Goal: Answer question/provide support: Share knowledge or assist other users

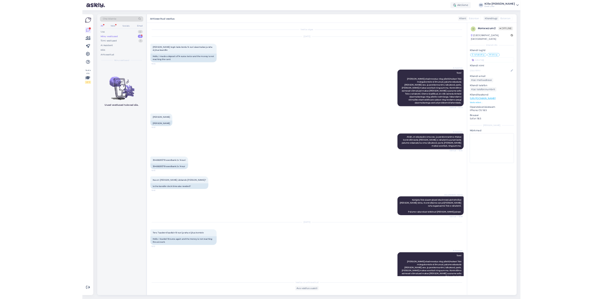
scroll to position [1282, 0]
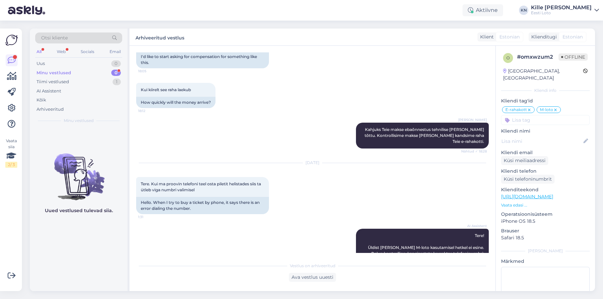
click at [50, 71] on div "Minu vestlused" at bounding box center [54, 73] width 35 height 7
click at [56, 59] on div "Uus 1" at bounding box center [78, 63] width 87 height 9
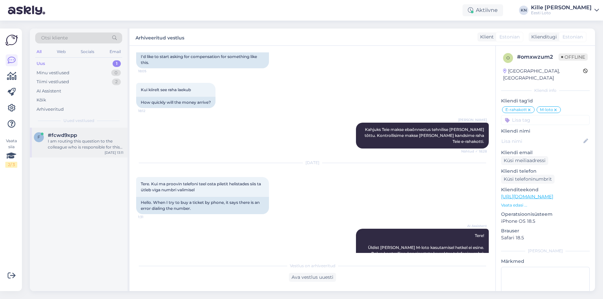
click at [69, 132] on div "f #fcwd9xpp I am routing this question to the colleague who is responsible for …" at bounding box center [79, 143] width 98 height 30
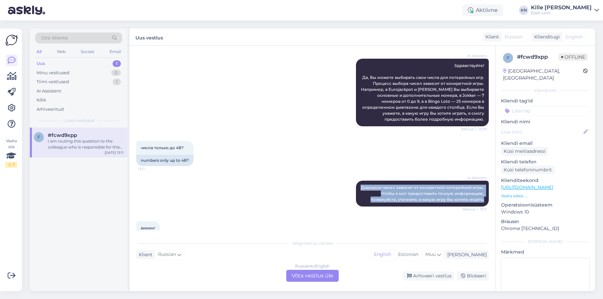
scroll to position [67, 0]
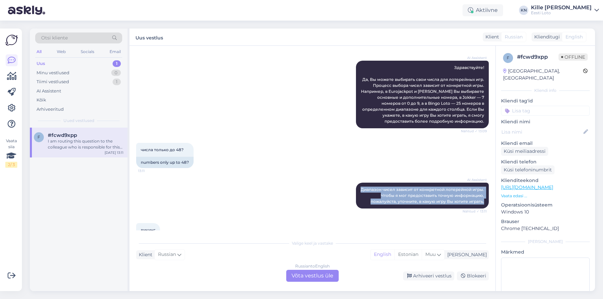
drag, startPoint x: 485, startPoint y: 201, endPoint x: 338, endPoint y: 185, distance: 148.6
click at [338, 185] on div "AI Assistent [PERSON_NAME] чисел зависит от конкретной лотерейной игры. Чтобы я…" at bounding box center [312, 196] width 353 height 41
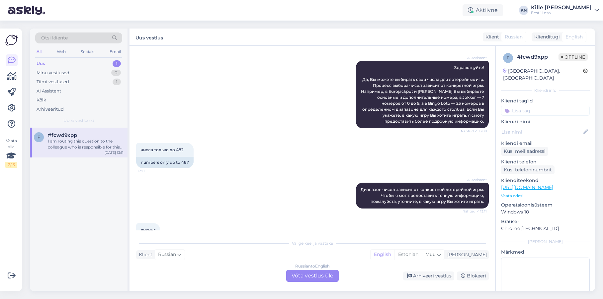
click at [343, 168] on div "числа только до 48? 13:11 numbers only up to 48?" at bounding box center [312, 156] width 353 height 40
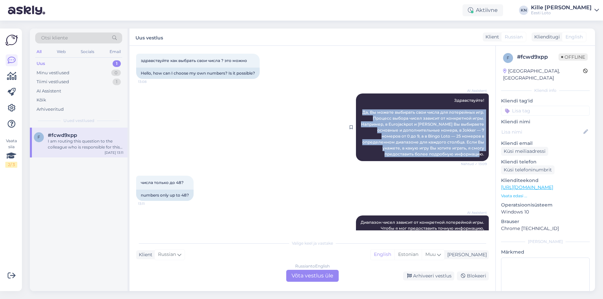
scroll to position [35, 0]
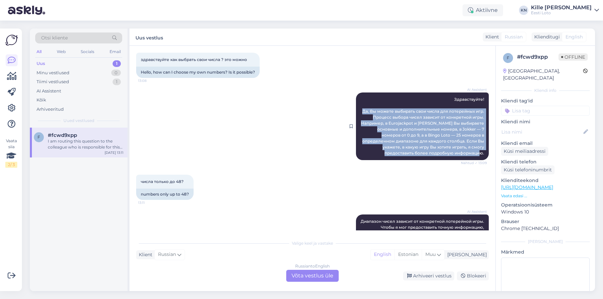
drag, startPoint x: 362, startPoint y: 114, endPoint x: 486, endPoint y: 155, distance: 131.2
click at [486, 155] on div "AI Assistent Здравствуйте! Да, Вы можете выбирать свои числа для лотерейных игр…" at bounding box center [422, 127] width 133 height 68
copy span "Да, Вы можете выбирать свои числа для лотерейных игр. Процесс выбора чисел зави…"
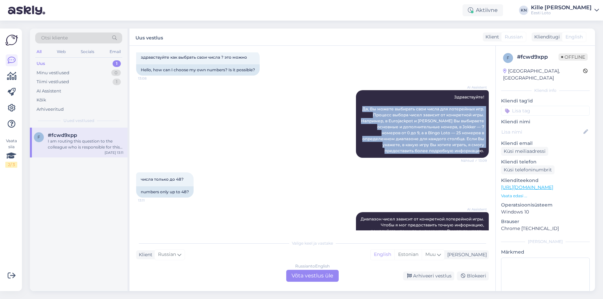
scroll to position [38, 0]
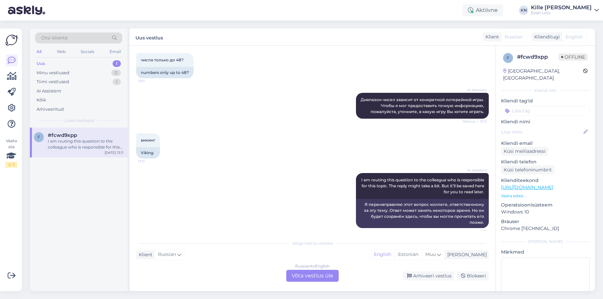
click at [320, 273] on div "Russian to English Võta vestlus üle" at bounding box center [312, 276] width 52 height 12
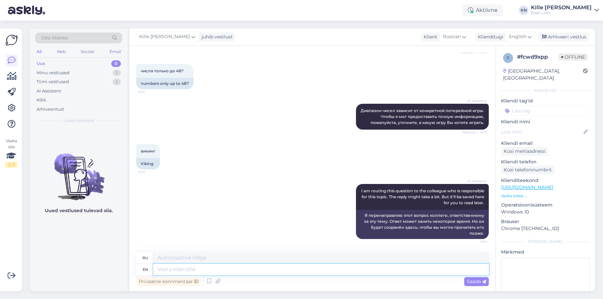
click at [262, 274] on textarea at bounding box center [320, 269] width 335 height 11
click at [524, 37] on span "English" at bounding box center [517, 36] width 17 height 7
type input "est"
click at [503, 61] on ul "Estonian" at bounding box center [505, 66] width 73 height 16
click at [501, 67] on link "Estonian" at bounding box center [505, 66] width 73 height 11
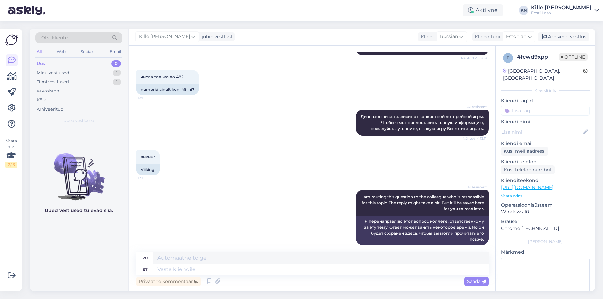
scroll to position [152, 0]
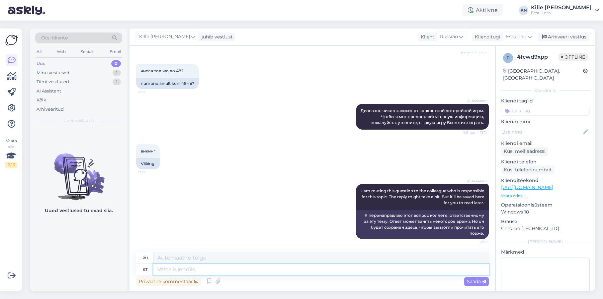
click at [253, 272] on textarea at bounding box center [320, 269] width 335 height 11
type textarea "Jah,"
type textarea "Да,"
type textarea "Jah, Vikinglottos"
type textarea "Да, Викинглотто"
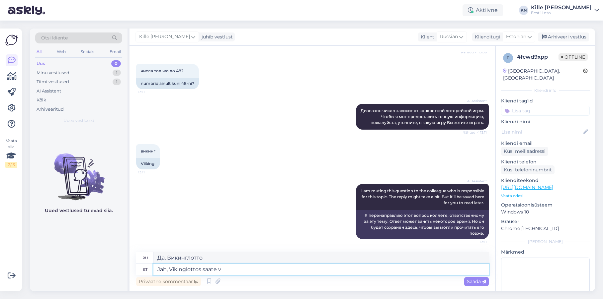
type textarea "Jah, Vikinglottos saate va"
type textarea "Да, вы можете в Vikinglotto."
type textarea "Jah, Vikinglottos saate põhinum"
type textarea "Да, вы можете выиграть в Vikinglotto."
type textarea "Jah, Vikinglottos saate põhinumbreid v"
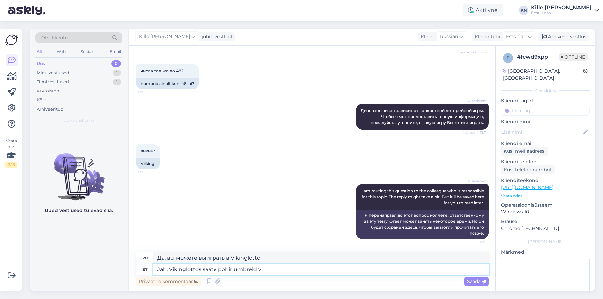
type textarea "Да, вы можете получить основные номера в Vikinglotto."
type textarea "Jah, Vikinglottos saate põhinumbreid valida"
type textarea "Да, вы можете выбрать основные номера в Vikinglotto."
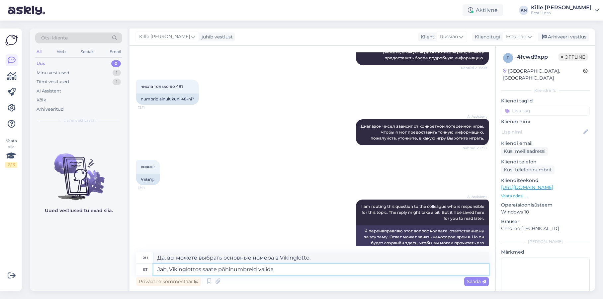
scroll to position [134, 0]
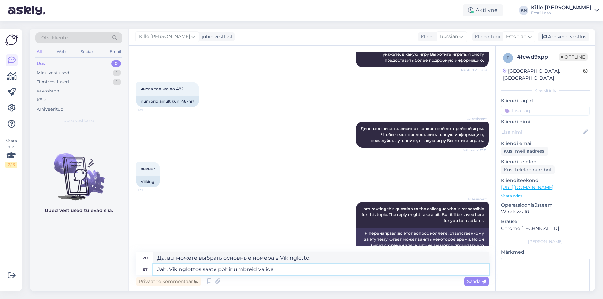
drag, startPoint x: 282, startPoint y: 269, endPoint x: 203, endPoint y: 268, distance: 78.4
click at [203, 268] on textarea "Jah, Vikinglottos saate põhinumbreid valida" at bounding box center [320, 269] width 335 height 11
type textarea "Jah, Vikinglottos tul"
type textarea "Да, Викинглотто"
type textarea "Jah, Vikinglottos tule"
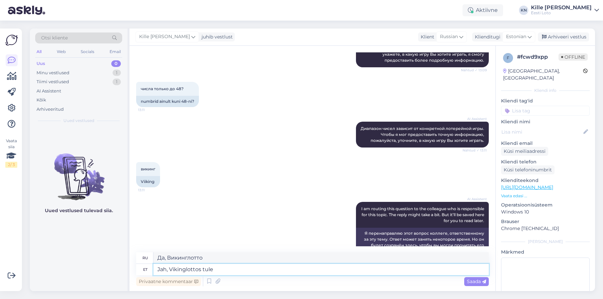
type textarea "Да, приходите в Vikinglotto"
type textarea "Jah, Vikinglottos tuleb T"
type textarea "Да, Vikinglotto уже здесь."
type textarea "Jah, Vikinglottos tuleb Teil c"
type textarea "Да, вы получите Vikinglotto"
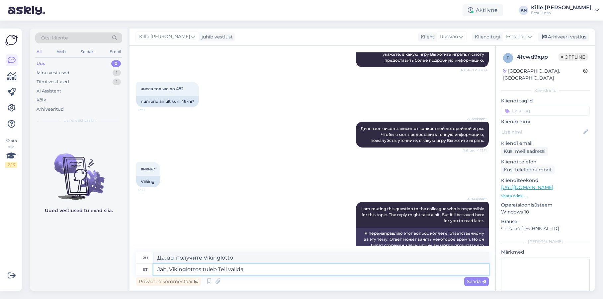
type textarea "Jah, Vikinglottos tuleb Teil valida"
type textarea "Да, в Vikinglotto вам придется выбирать"
type textarea "Jah, Vikinglottos tuleb Teil valida 6 p"
type textarea "Да, в Vikinglotto вам нужно выбрать 6"
type textarea "Jah, Vikinglottos tuleb Teil valida 6 põhinumbrit"
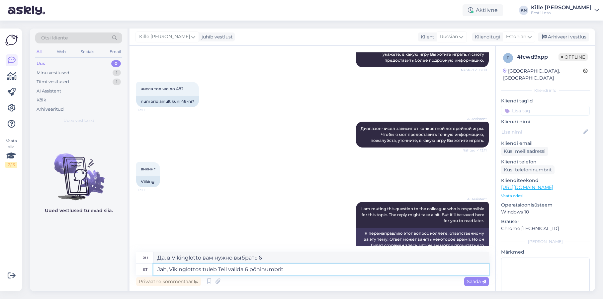
type textarea "Да, в Vikinglotto вам необходимо выбрать 6 основных номеров."
type textarea "Jah, Vikinglottos tuleb Teil valida 6 põhinumbrit ("
type textarea "Да, в Vikinglotto вам нужно выбрать 6 основных номеров ("
type textarea "Jah, Vikinglottos tuleb Teil valida 6 põhinumbrit (vahemikus 1-"
type textarea "Да, в Vikinglotto вам нужно выбрать 6 основных номеров (в диапазоне"
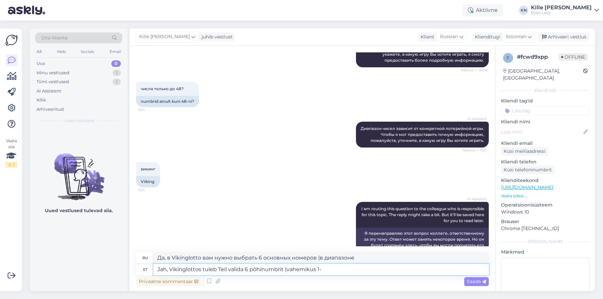
type textarea "Jah, Vikinglottos tuleb Teil valida 6 põhinumbrit (vahemikus 1-4"
type textarea "Да, в Vikinglotto вам нужно выбрать 6 основных чисел (от 1 до"
type textarea "Jah, Vikinglottos tuleb Teil valida 6 põhinumbrit (vahemikus 1-48) n"
type textarea "Да, в Vikinglotto вам нужно выбрать 6 основных чисел (от 1 до 48)."
type textarea "Jah, Vikinglottos tuleb Teil valida 6 põhinumbrit (vahemikus 1-48) ning 2"
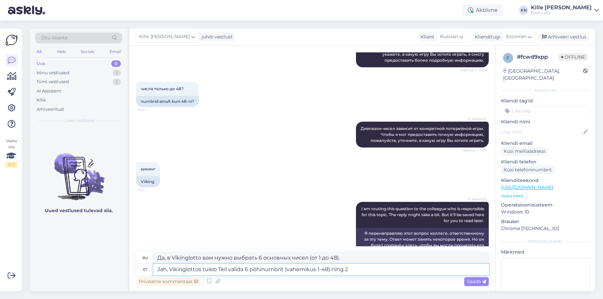
type textarea "Да, в Vikinglotto вам нужно выбрать 6 основных чисел (от 1 до 48) и"
type textarea "Jah, Vikinglottos tuleb Teil valida 6 põhinumbrit (vahemikus 1-48) ning 2"
type textarea "Да, в Vikinglotto вам нужно выбрать 6 основных чисел (от 1 до 48) и 2 дополните…"
type textarea "Jah, Vikinglottos tuleb Teil valida 6 põhinumbrit (vahemikus 1-48) ning 2 lisau…"
type textarea "Да, в Vikinglotto вам необходимо выбрать 6 основных чисел (от 1 до 48) и 2 допо…"
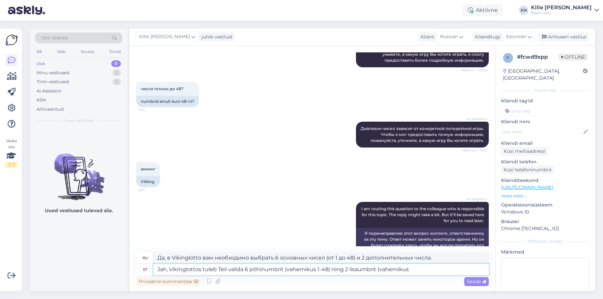
type textarea "Jah, Vikinglottos tuleb Teil valida 6 põhinumbrit (vahemikus 1-48) ning 2 lisau…"
type textarea "Да, в Vikinglotto вам нужно выбрать 6 основных чисел (от 1 до 48) и 2 дополните…"
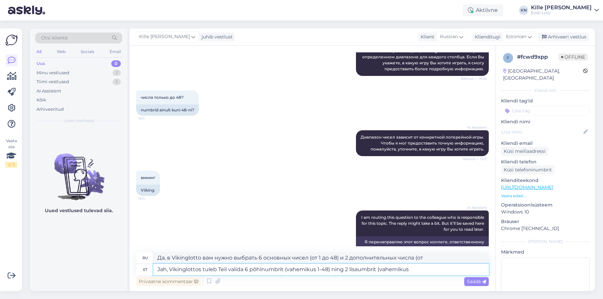
click at [376, 269] on textarea "Jah, Vikinglottos tuleb Teil valida 6 põhinumbrit (vahemikus 1-48) ning 2 lisau…" at bounding box center [320, 269] width 335 height 11
click at [347, 269] on textarea "Jah, Vikinglottos tuleb Teil valida 6 põhinumbrit (vahemikus 1-48) ning 2 lisau…" at bounding box center [320, 269] width 335 height 11
click at [351, 269] on textarea "Jah, Vikinglottos tuleb Teil valida 6 põhinumbrit (vahemikus 1-48) ning 2 lisau…" at bounding box center [320, 269] width 335 height 11
drag, startPoint x: 347, startPoint y: 270, endPoint x: 353, endPoint y: 269, distance: 6.1
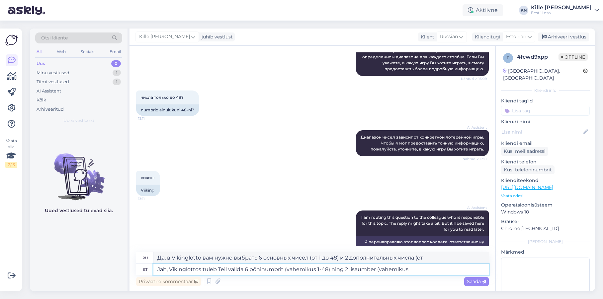
click at [347, 270] on textarea "Jah, Vikinglottos tuleb Teil valida 6 põhinumbrit (vahemikus 1-48) ning 2 lisau…" at bounding box center [320, 269] width 335 height 11
type textarea "Jah, Vikinglottos tuleb Teil valida 6 põhinumbrit (vahemikus 1-48) ning 1 lisau…"
type textarea "Да, в Vikinglotto вам нужно выбрать 6 основных чисел (от 1 до 48) и 1 дополните…"
click at [376, 270] on textarea "Jah, Vikinglottos tuleb Teil valida 6 põhinumbrit (vahemikus 1-48) ning 1 lisau…" at bounding box center [320, 269] width 335 height 11
click at [414, 273] on textarea "Jah, Vikinglottos tuleb Teil valida 6 põhinumbrit (vahemikus 1-48) ning 1 lisau…" at bounding box center [320, 269] width 335 height 11
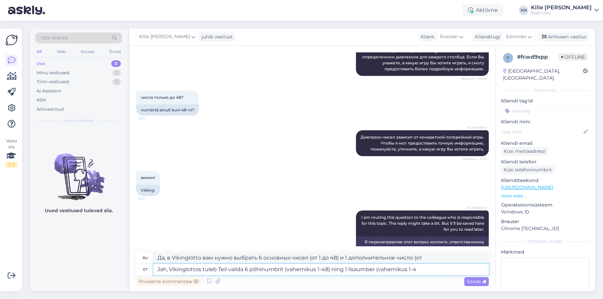
type textarea "Jah, Vikinglottos tuleb Teil valida 6 põhinumbrit (vahemikus 1-48) ning 1 lisau…"
type textarea "Да, в Vikinglotto вам необходимо выбрать 6 основных чисел (от 1 до 48) и 1 допо…"
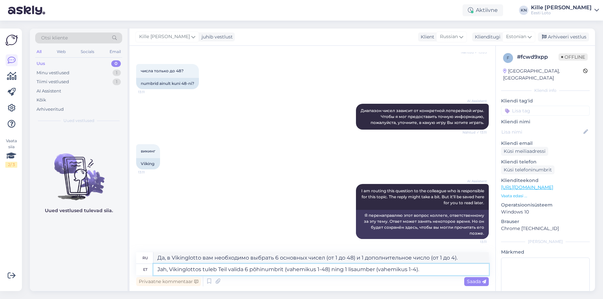
click at [416, 271] on textarea "Jah, Vikinglottos tuleb Teil valida 6 põhinumbrit (vahemikus 1-48) ning 1 lisau…" at bounding box center [320, 269] width 335 height 11
type textarea "Jah, Vikinglottos tuleb Teil valida 6 põhinumbrit (vahemikus 1-48) ning 1 lisau…"
type textarea "Да, в Vikinglotto вам необходимо выбрать 6 основных чисел (от 1 до 48) и 1 допо…"
type textarea "Jah, Vikinglottos tuleb Teil valida 6 põhinumbrit (vahemikus 1-48) ning 1 lisau…"
click at [481, 283] on span "Saada" at bounding box center [476, 282] width 19 height 6
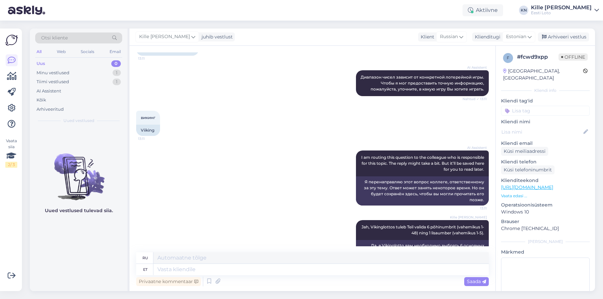
scroll to position [186, 0]
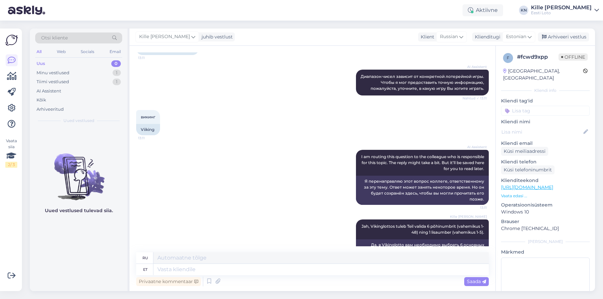
click at [527, 106] on input at bounding box center [545, 111] width 89 height 10
type input "reegl"
click at [524, 127] on span "Reeglid" at bounding box center [527, 129] width 15 height 4
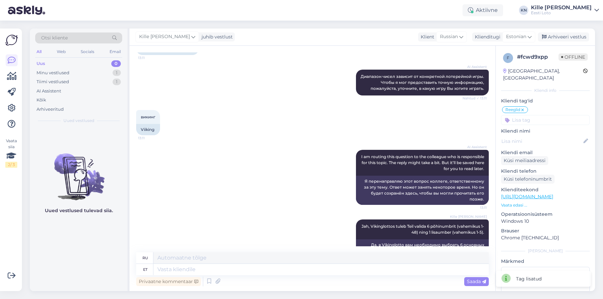
drag, startPoint x: 568, startPoint y: 38, endPoint x: 341, endPoint y: 23, distance: 227.6
click at [568, 38] on div "Arhiveeri vestlus" at bounding box center [563, 37] width 51 height 9
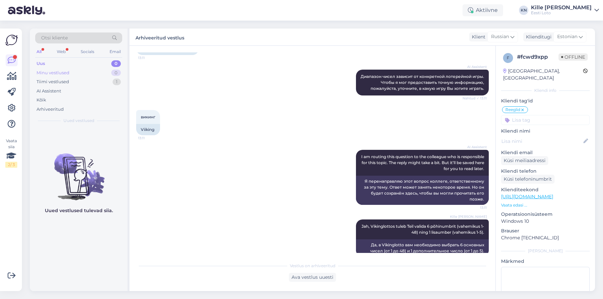
click at [68, 69] on div "Minu vestlused 0" at bounding box center [78, 72] width 87 height 9
click at [64, 67] on div "Uus 0" at bounding box center [78, 63] width 87 height 9
click at [55, 99] on div "Kõik" at bounding box center [78, 100] width 87 height 9
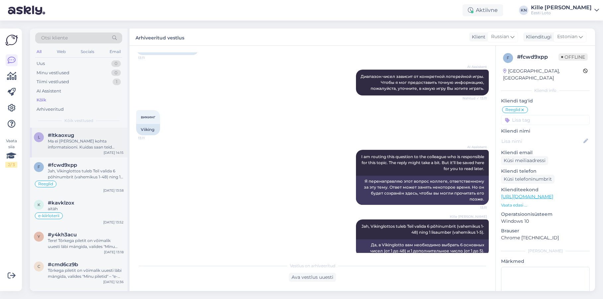
scroll to position [3, 0]
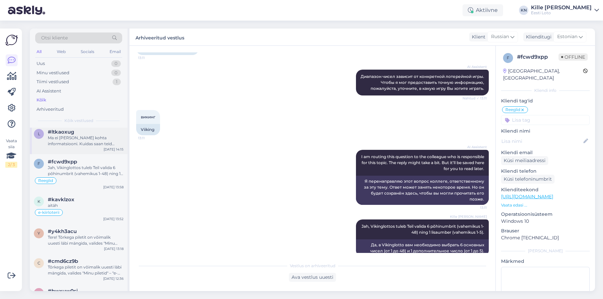
click at [84, 135] on div "#ltkaoxug" at bounding box center [86, 132] width 76 height 6
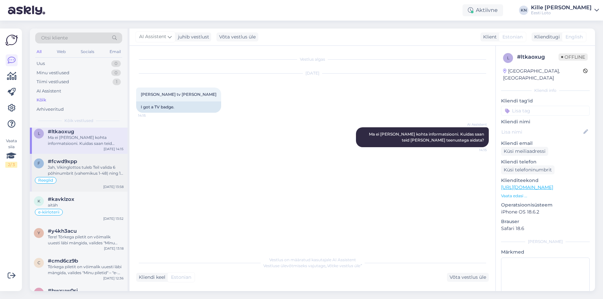
scroll to position [0, 0]
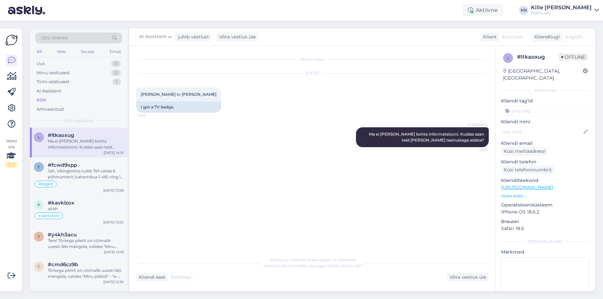
click at [41, 98] on div "Kõik" at bounding box center [42, 100] width 10 height 7
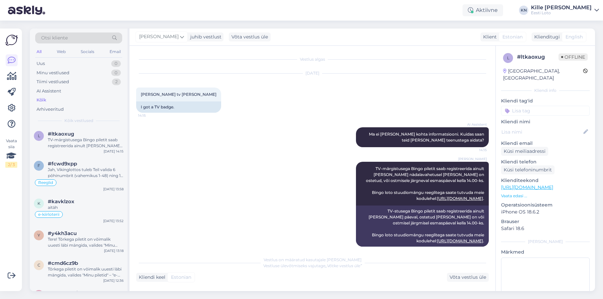
scroll to position [13, 0]
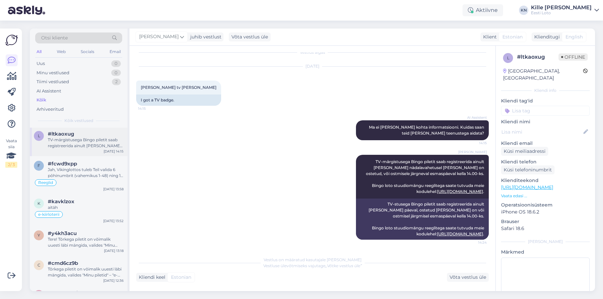
click at [63, 131] on div "l #ltkaoxug TV-märgistusega Bingo piletit saab registreerida ainult [PERSON_NAM…" at bounding box center [79, 141] width 98 height 30
click at [50, 66] on div "Uus 0" at bounding box center [78, 63] width 87 height 9
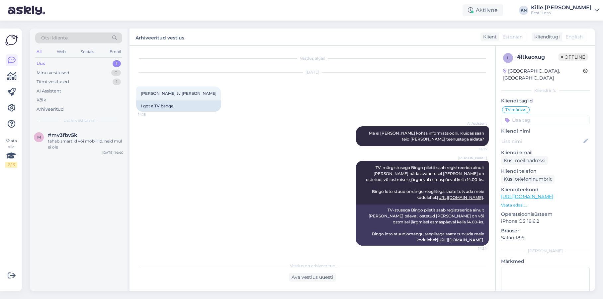
scroll to position [7, 0]
click at [95, 136] on div "#mv3fbv5k" at bounding box center [86, 135] width 76 height 6
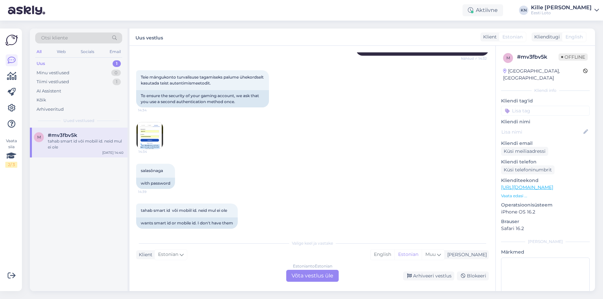
scroll to position [121, 0]
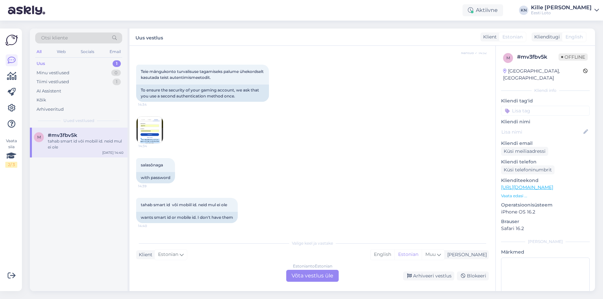
click at [64, 67] on div "Uus 1" at bounding box center [78, 63] width 87 height 9
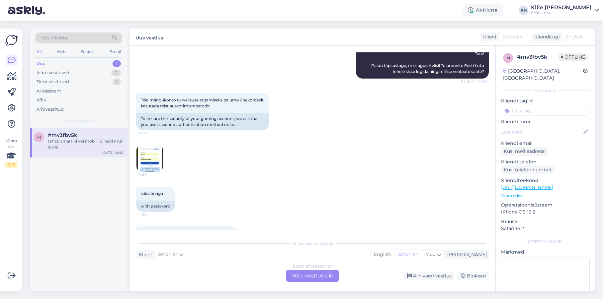
click at [143, 159] on img at bounding box center [149, 158] width 27 height 27
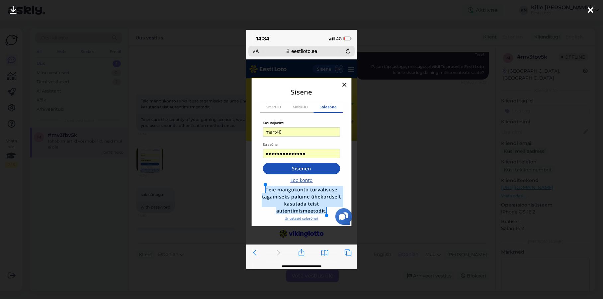
click at [470, 155] on div at bounding box center [301, 149] width 603 height 299
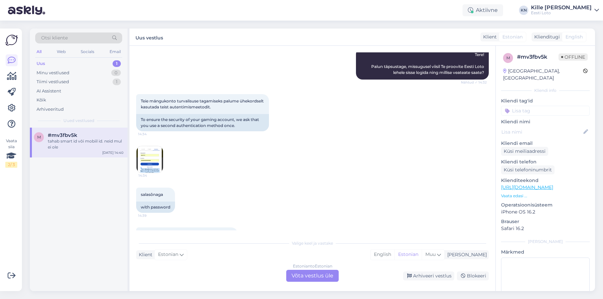
scroll to position [121, 0]
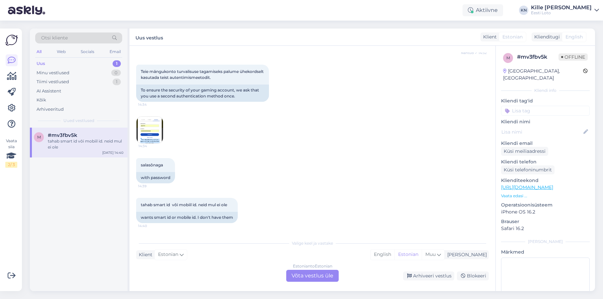
click at [302, 275] on div "Estonian to Estonian Võta vestlus üle" at bounding box center [312, 276] width 52 height 12
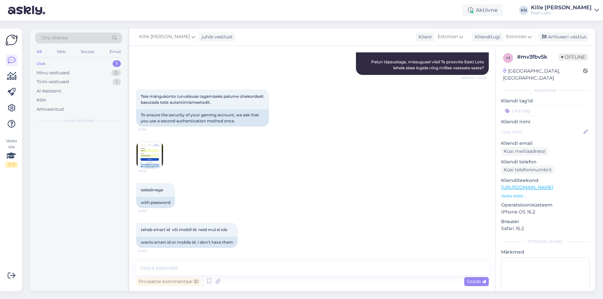
scroll to position [96, 0]
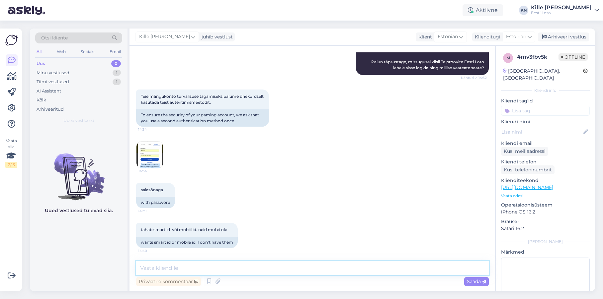
click at [253, 266] on textarea at bounding box center [312, 269] width 353 height 14
click at [180, 269] on textarea at bounding box center [312, 269] width 353 height 14
paste textarea "Turvalisuse tagamiseks palume ühekordselt sisse logida enda mängukontole ID-kaa…"
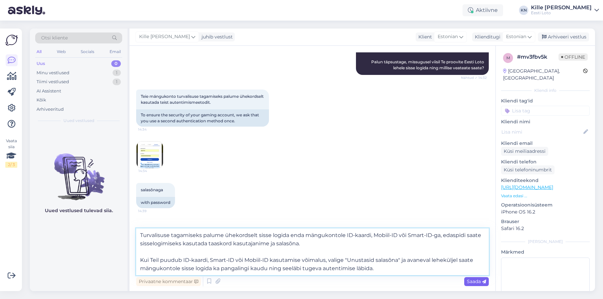
type textarea "Turvalisuse tagamiseks palume ühekordselt sisse logida enda mängukontole ID-kaa…"
click at [471, 280] on span "Saada" at bounding box center [476, 282] width 19 height 6
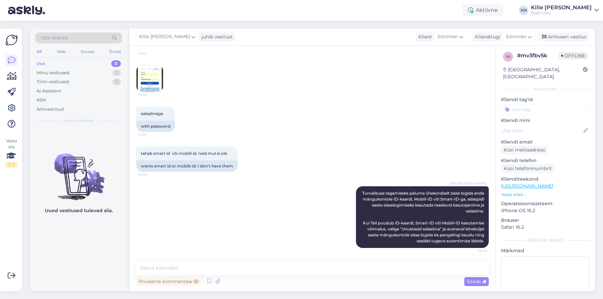
scroll to position [0, 0]
click at [546, 106] on input at bounding box center [545, 111] width 89 height 10
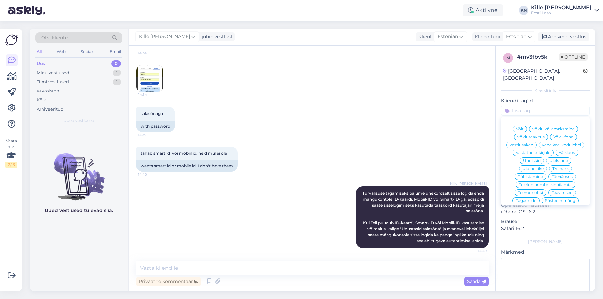
scroll to position [1, 0]
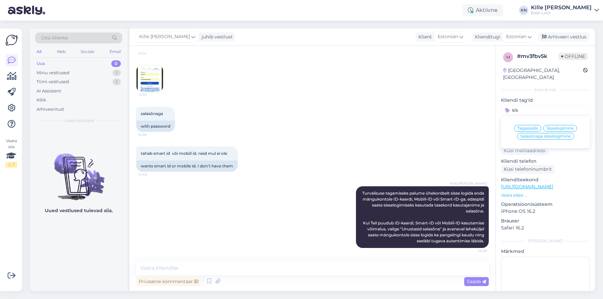
type input "sis"
drag, startPoint x: 568, startPoint y: 123, endPoint x: 571, endPoint y: 72, distance: 50.9
click at [568, 126] on span "Sisselogimine" at bounding box center [559, 128] width 27 height 4
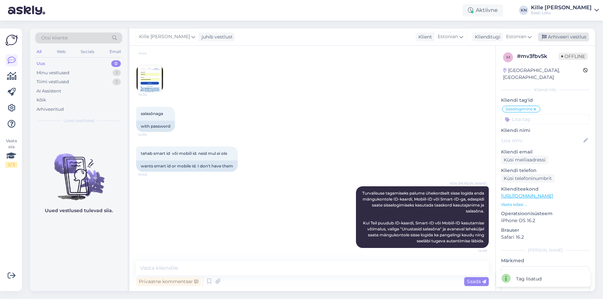
click at [571, 40] on div "Arhiveeri vestlus" at bounding box center [563, 37] width 51 height 9
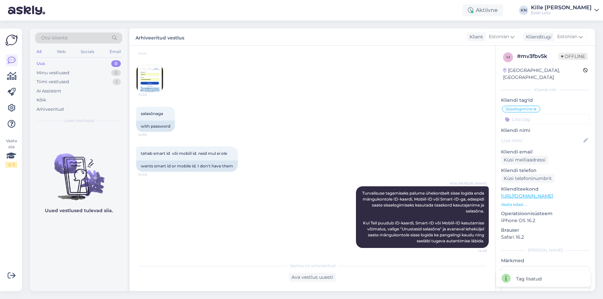
click at [91, 64] on div "Uus 0" at bounding box center [78, 63] width 87 height 9
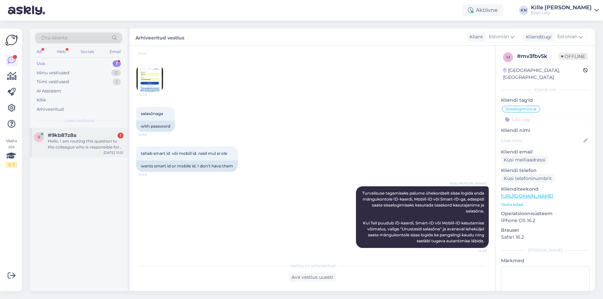
click at [67, 133] on span "#9kb87z8a" at bounding box center [62, 135] width 29 height 6
